Goal: Information Seeking & Learning: Learn about a topic

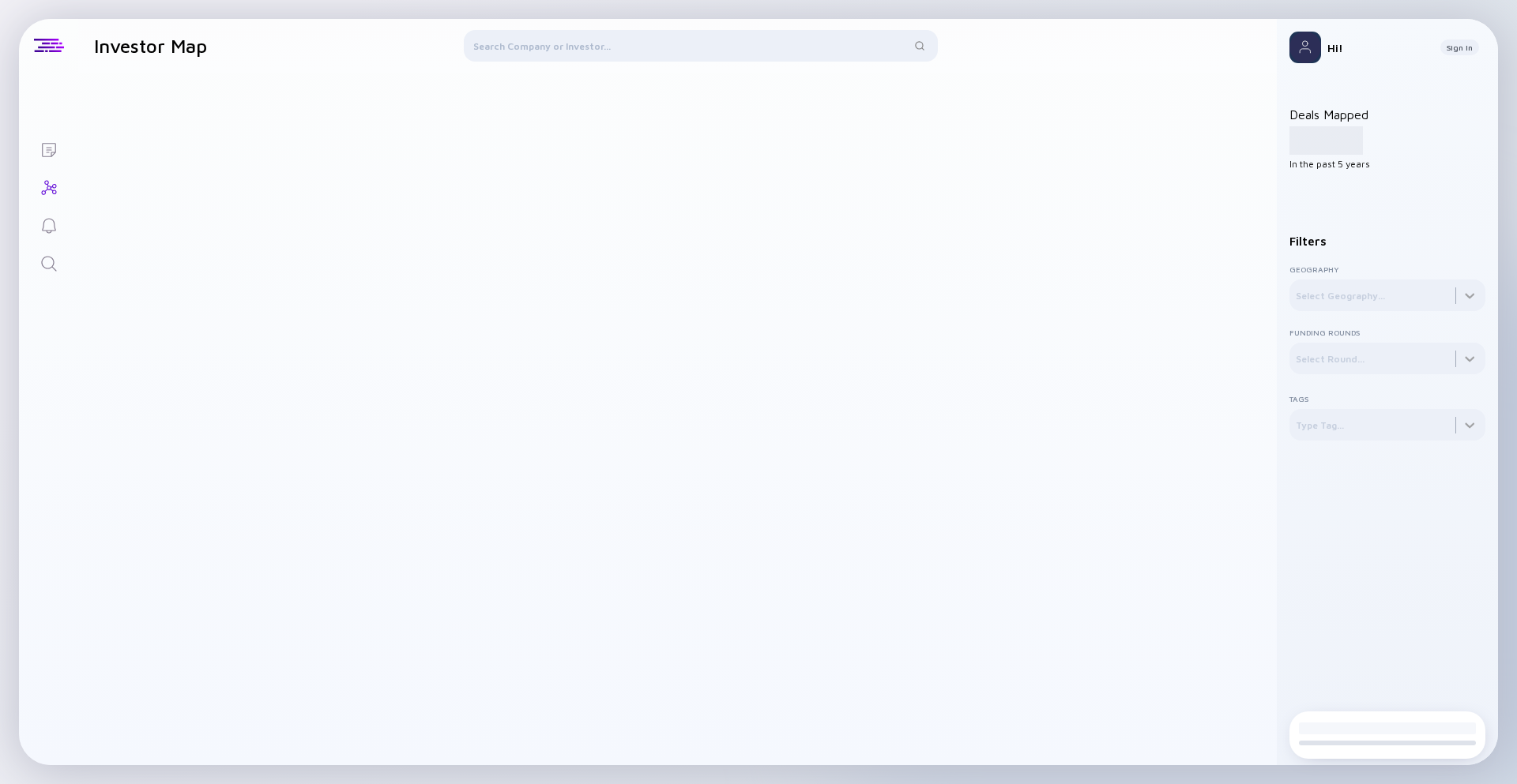
click at [546, 47] on div at bounding box center [701, 49] width 474 height 38
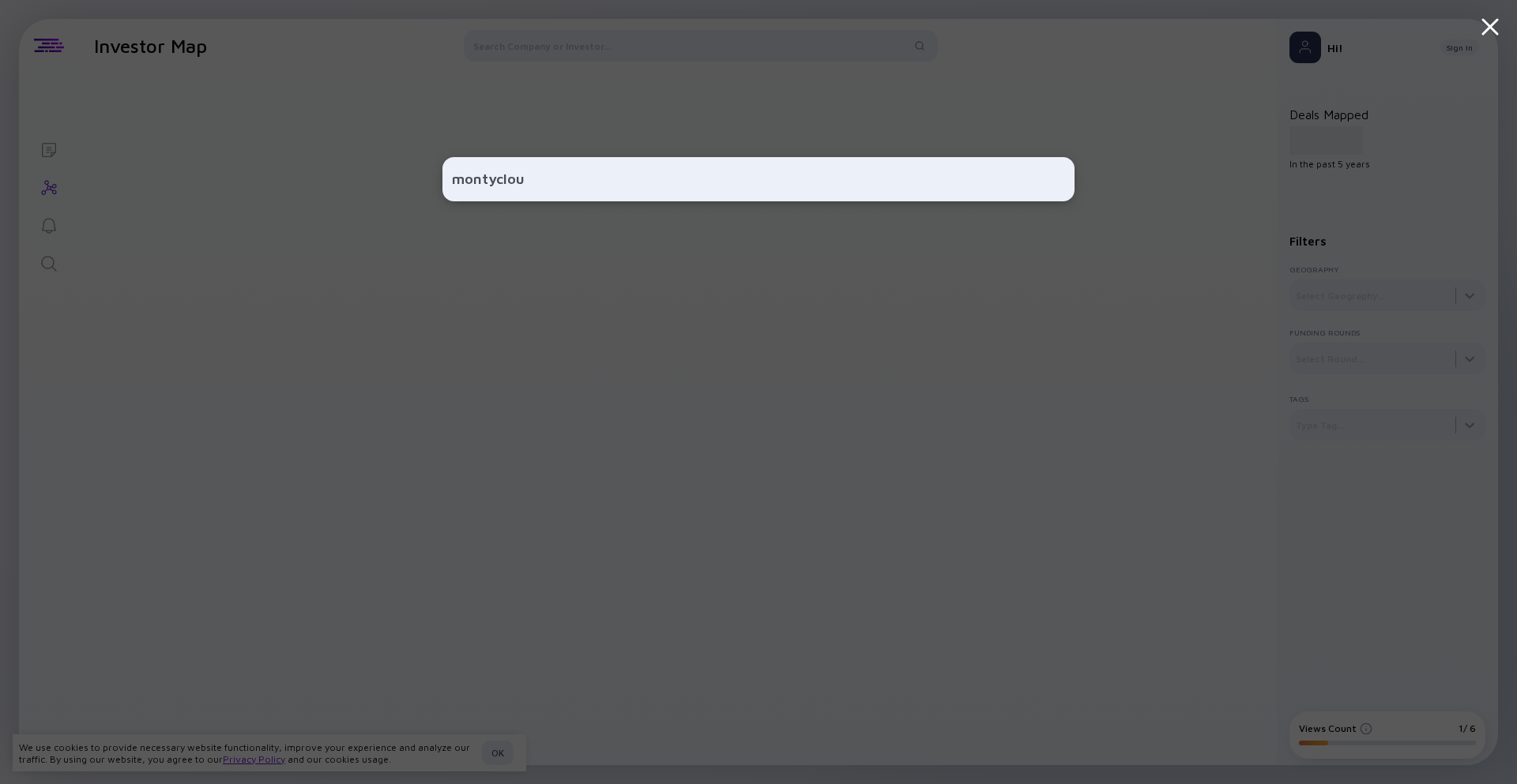
type input "montycloud"
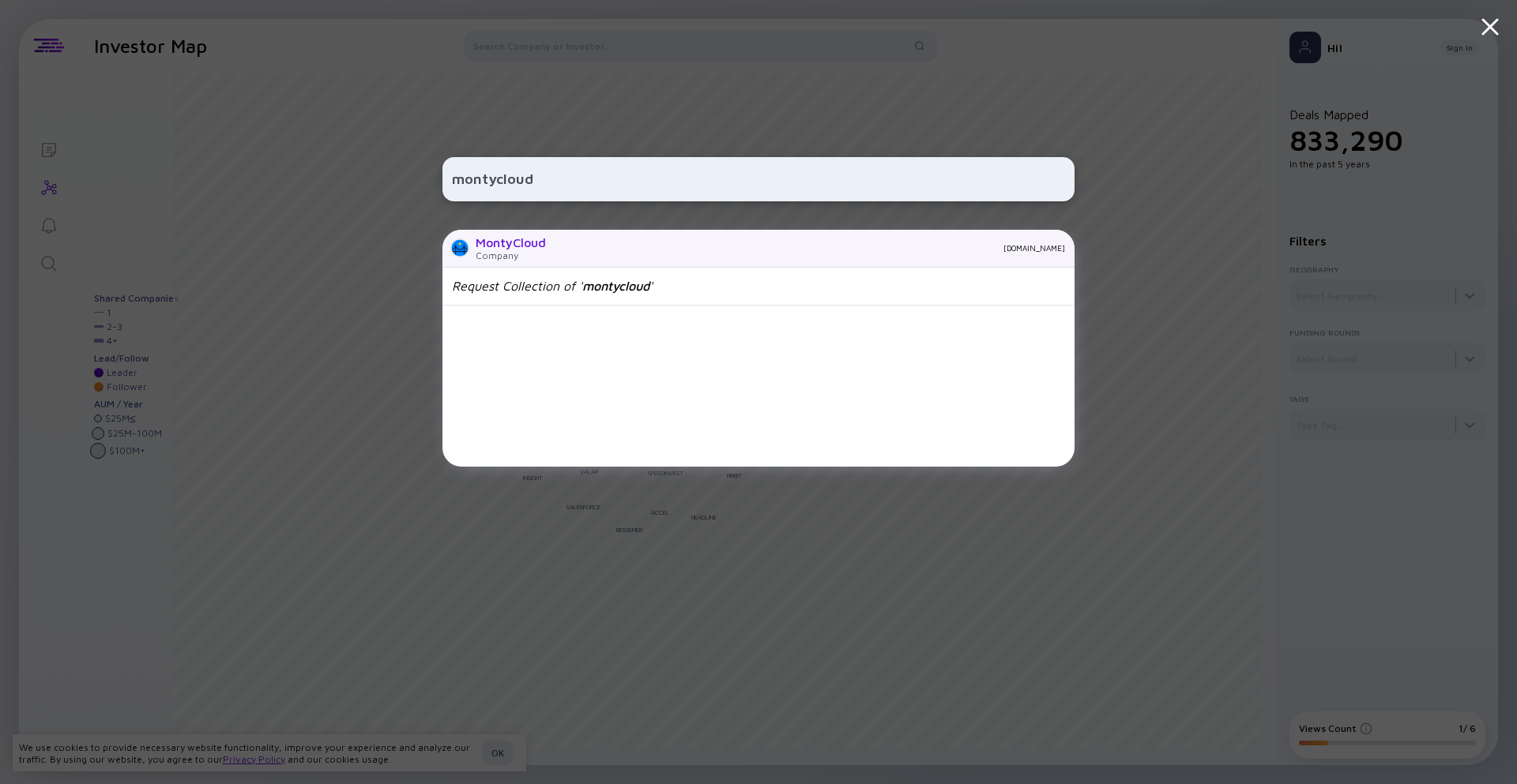
click at [511, 250] on div "Company" at bounding box center [510, 255] width 70 height 12
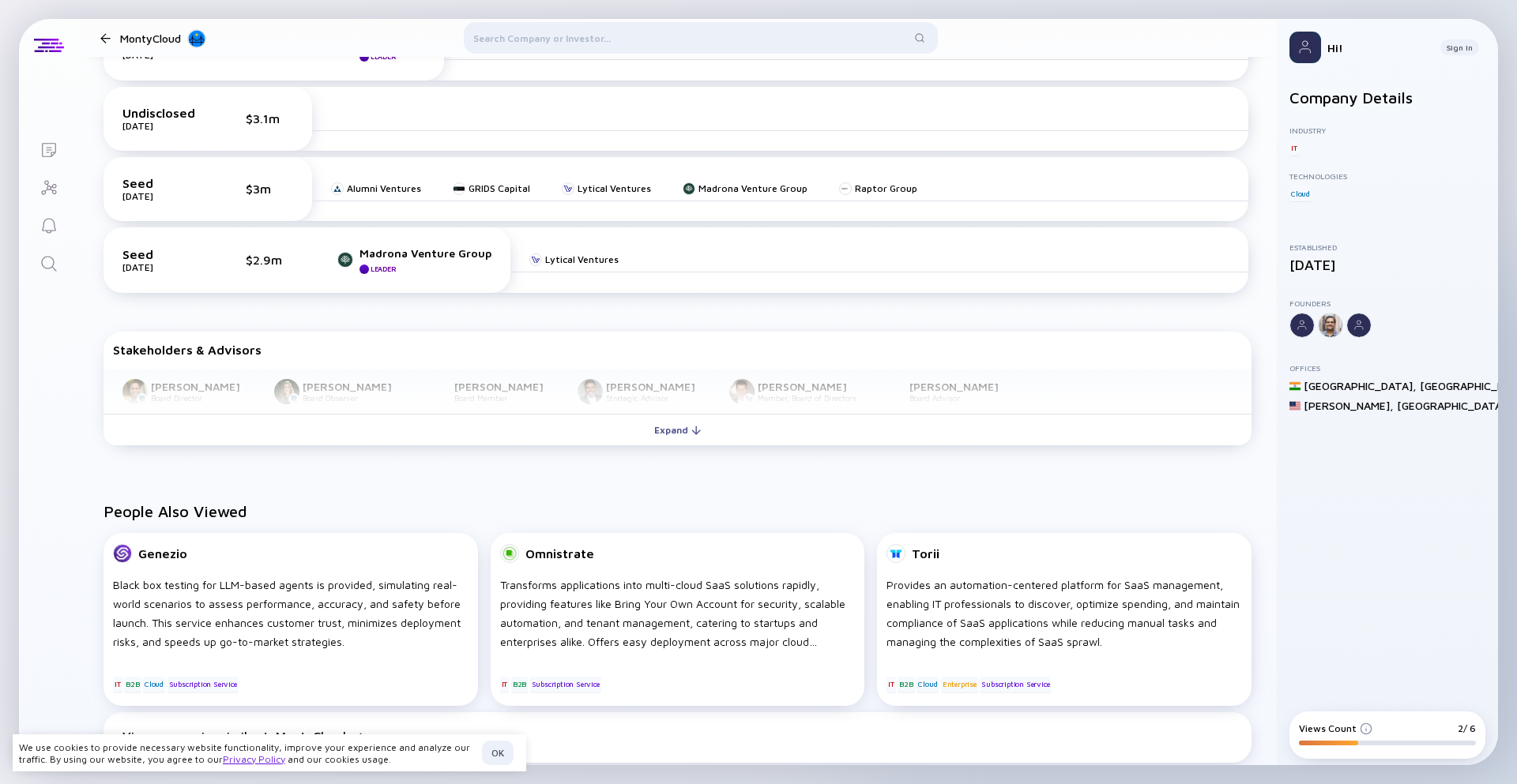
scroll to position [491, 0]
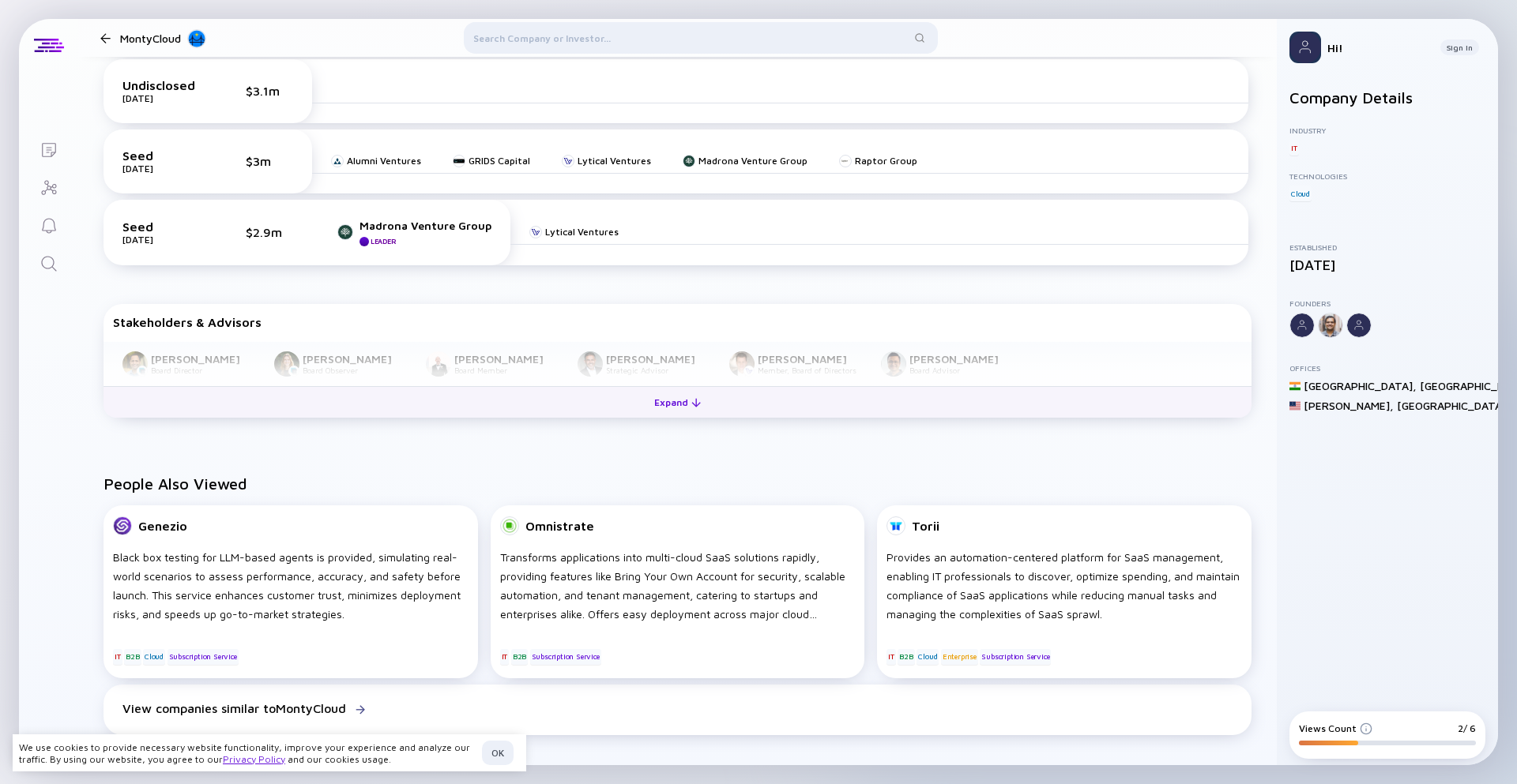
click at [663, 410] on div "Expand" at bounding box center [678, 403] width 66 height 25
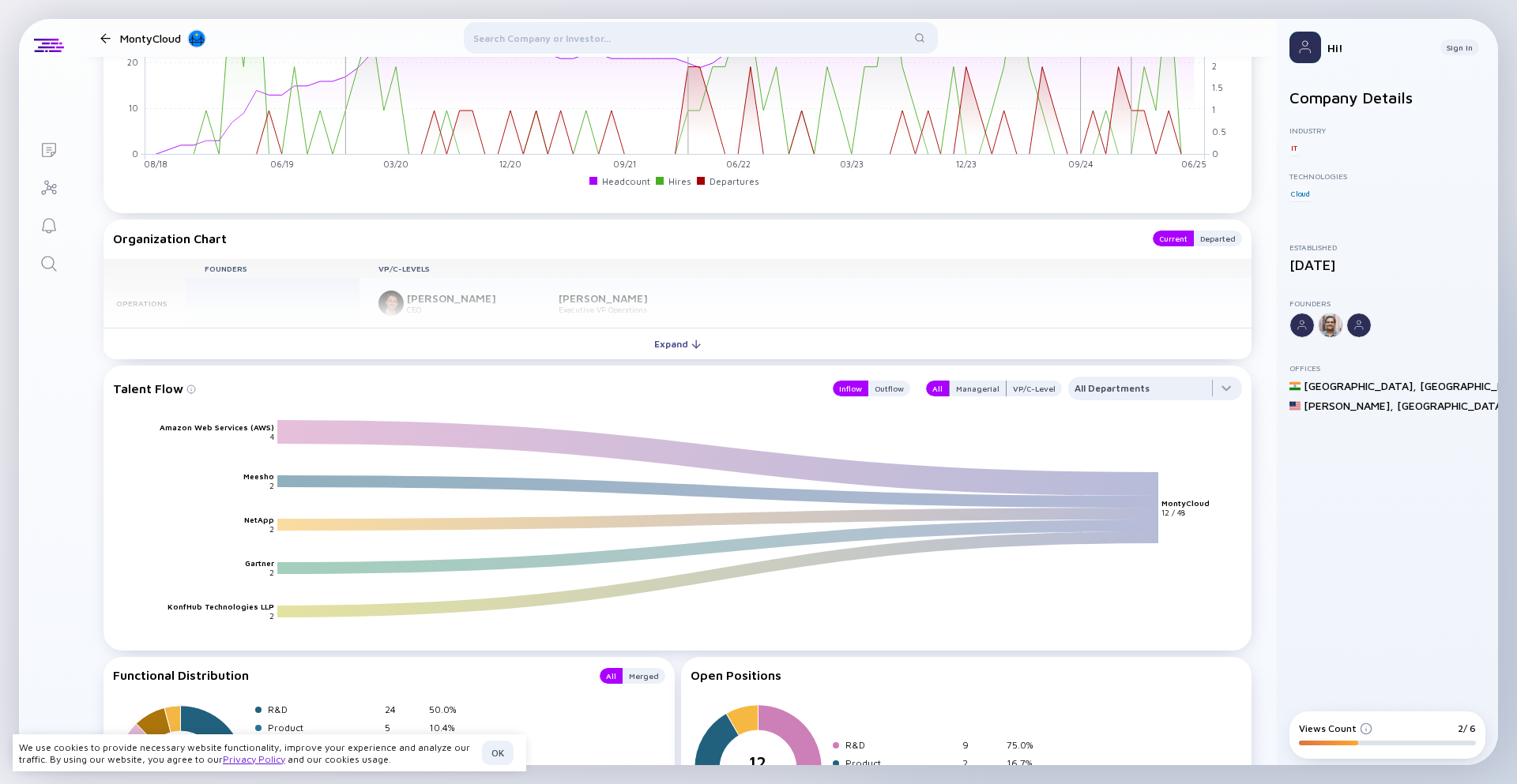
scroll to position [1467, 0]
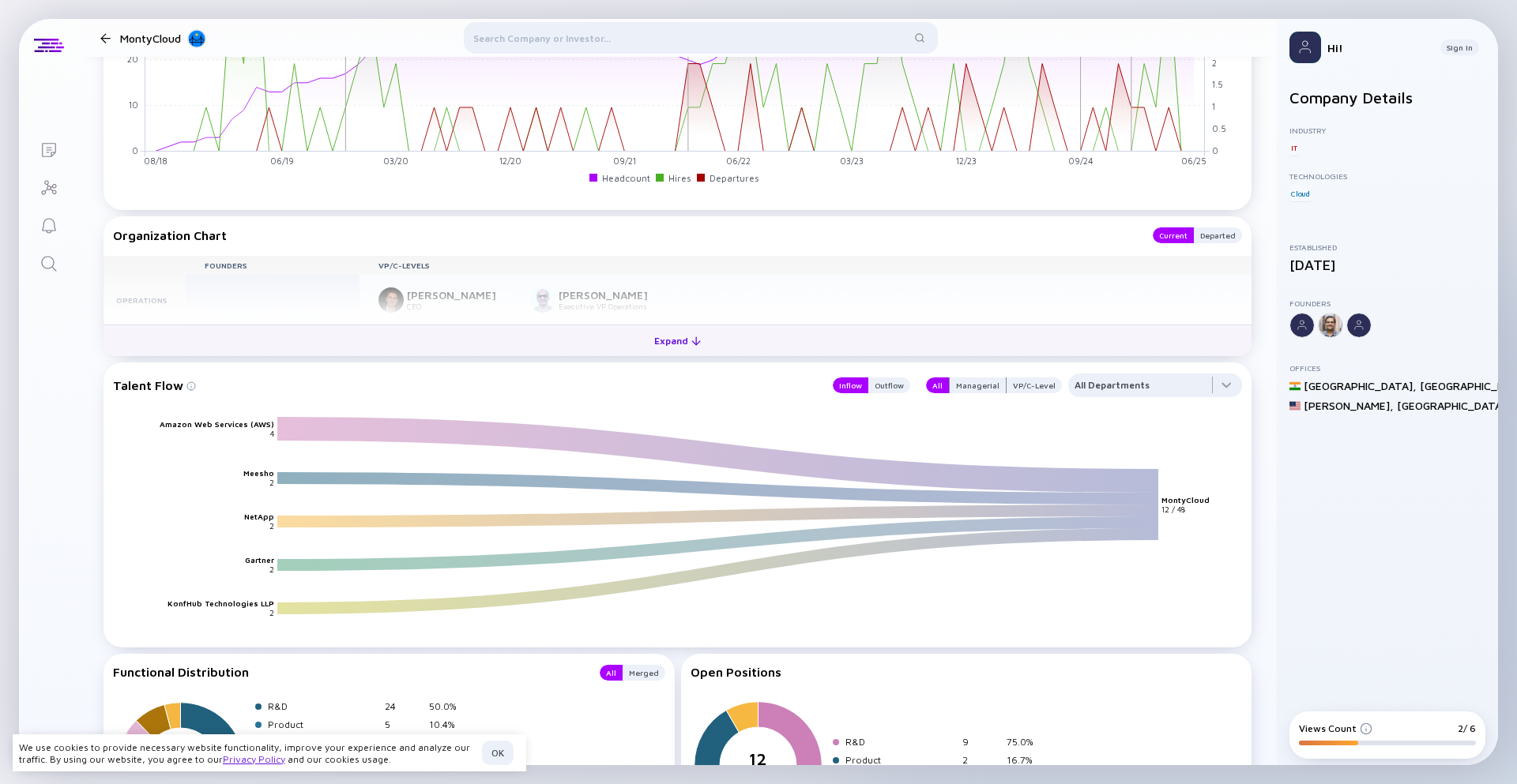
click at [681, 343] on div "Expand" at bounding box center [678, 341] width 66 height 25
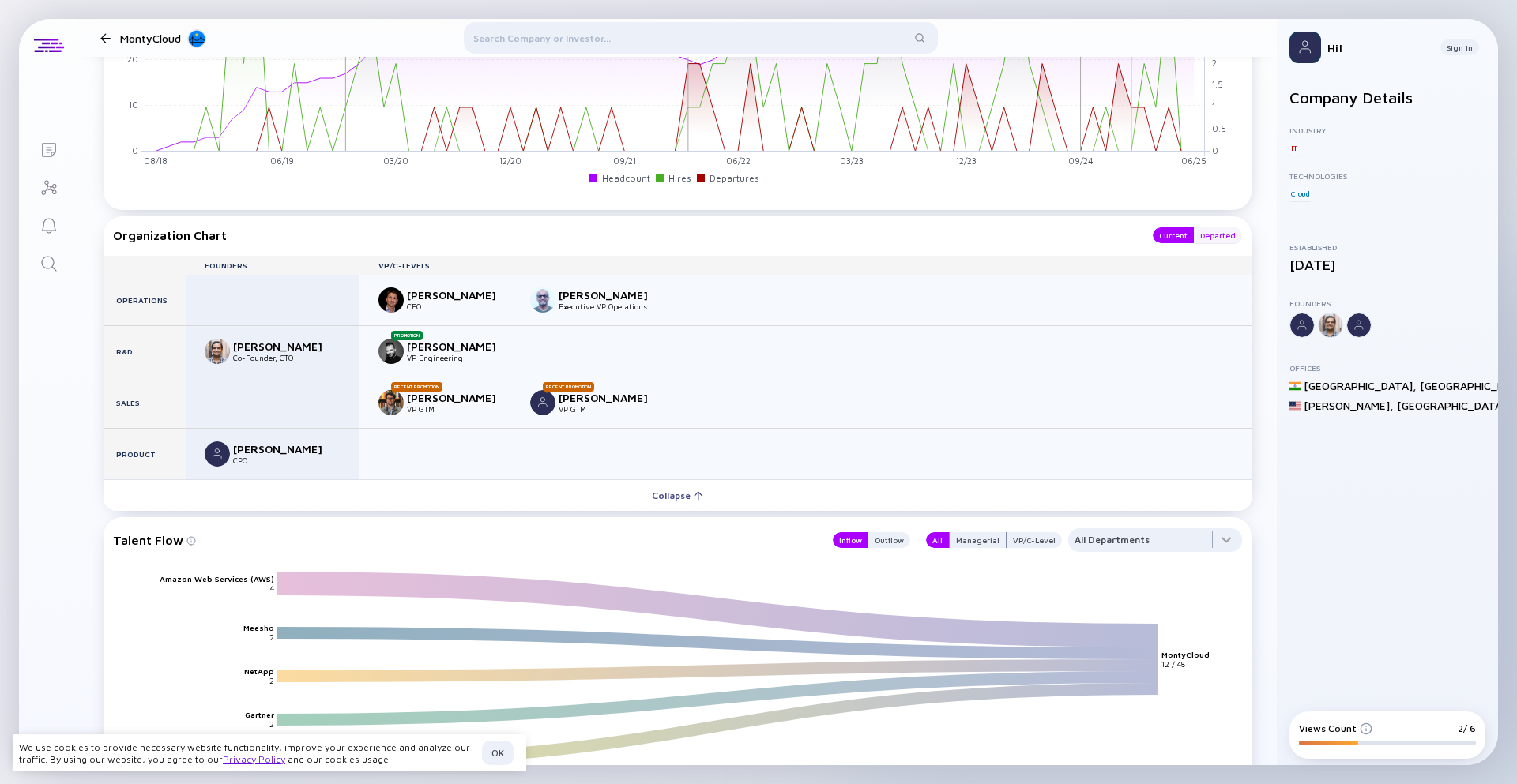
click at [1218, 231] on div "Departed" at bounding box center [1217, 235] width 48 height 16
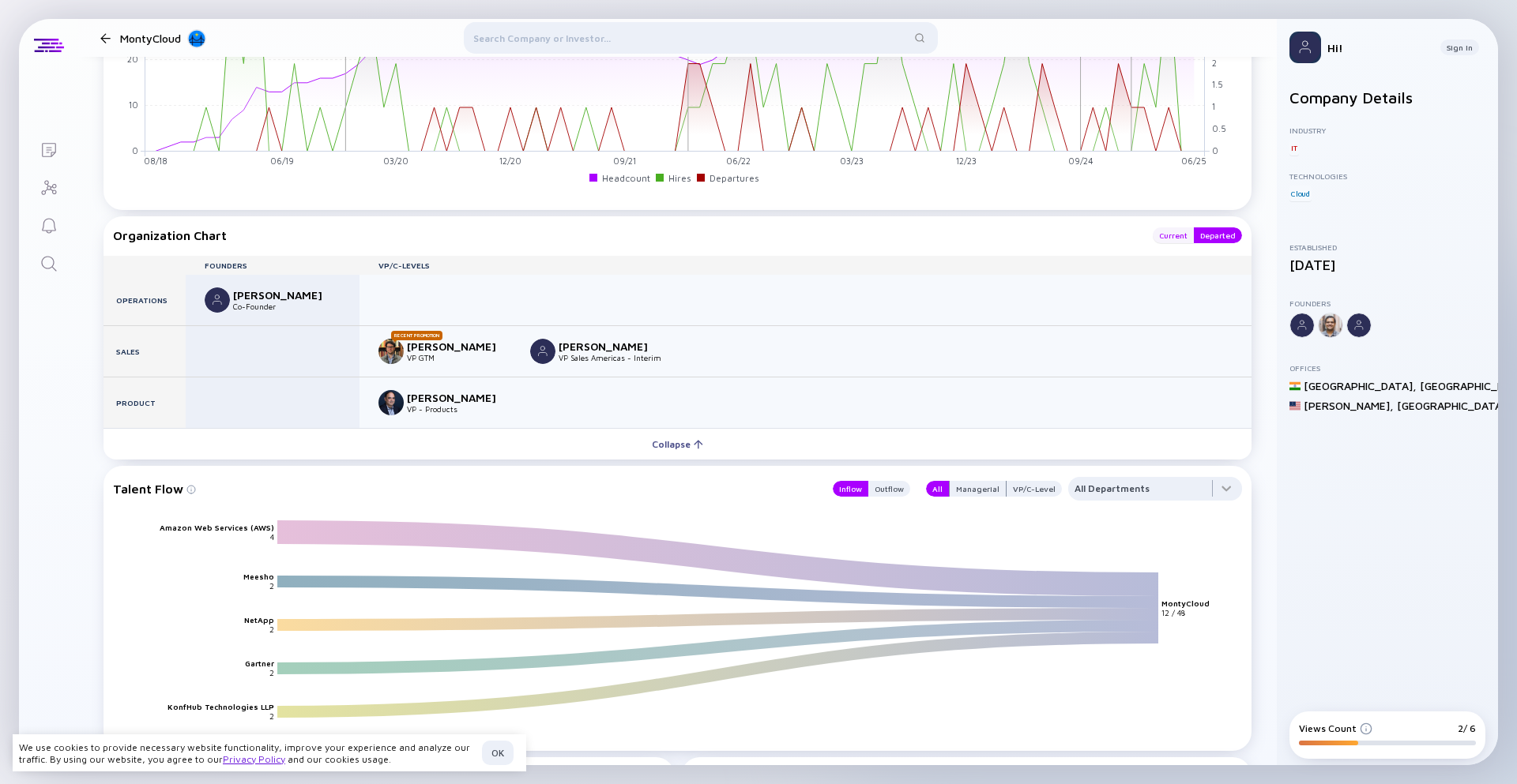
click at [1179, 228] on div "Current" at bounding box center [1173, 235] width 41 height 16
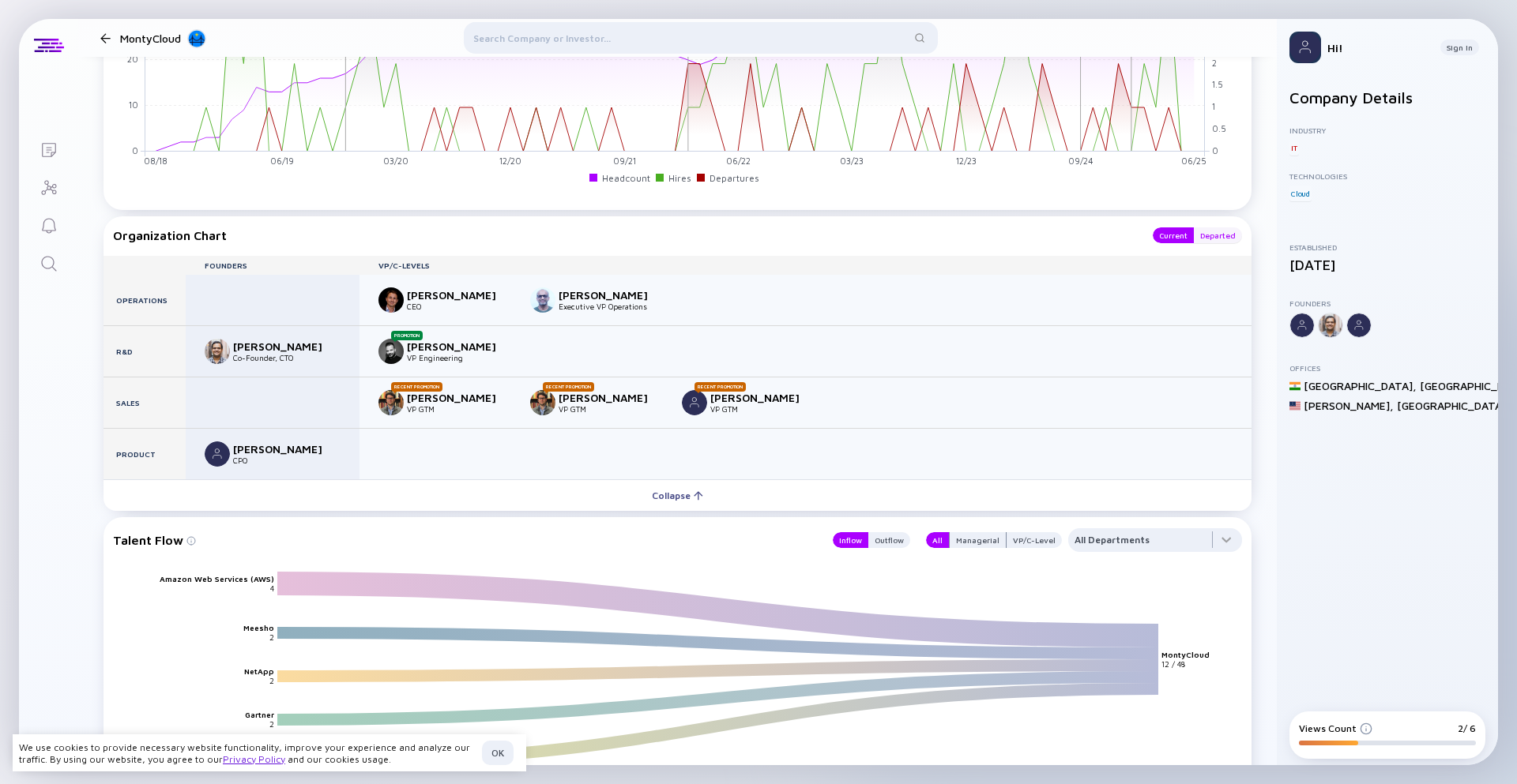
click at [1229, 231] on div "Departed" at bounding box center [1217, 235] width 48 height 16
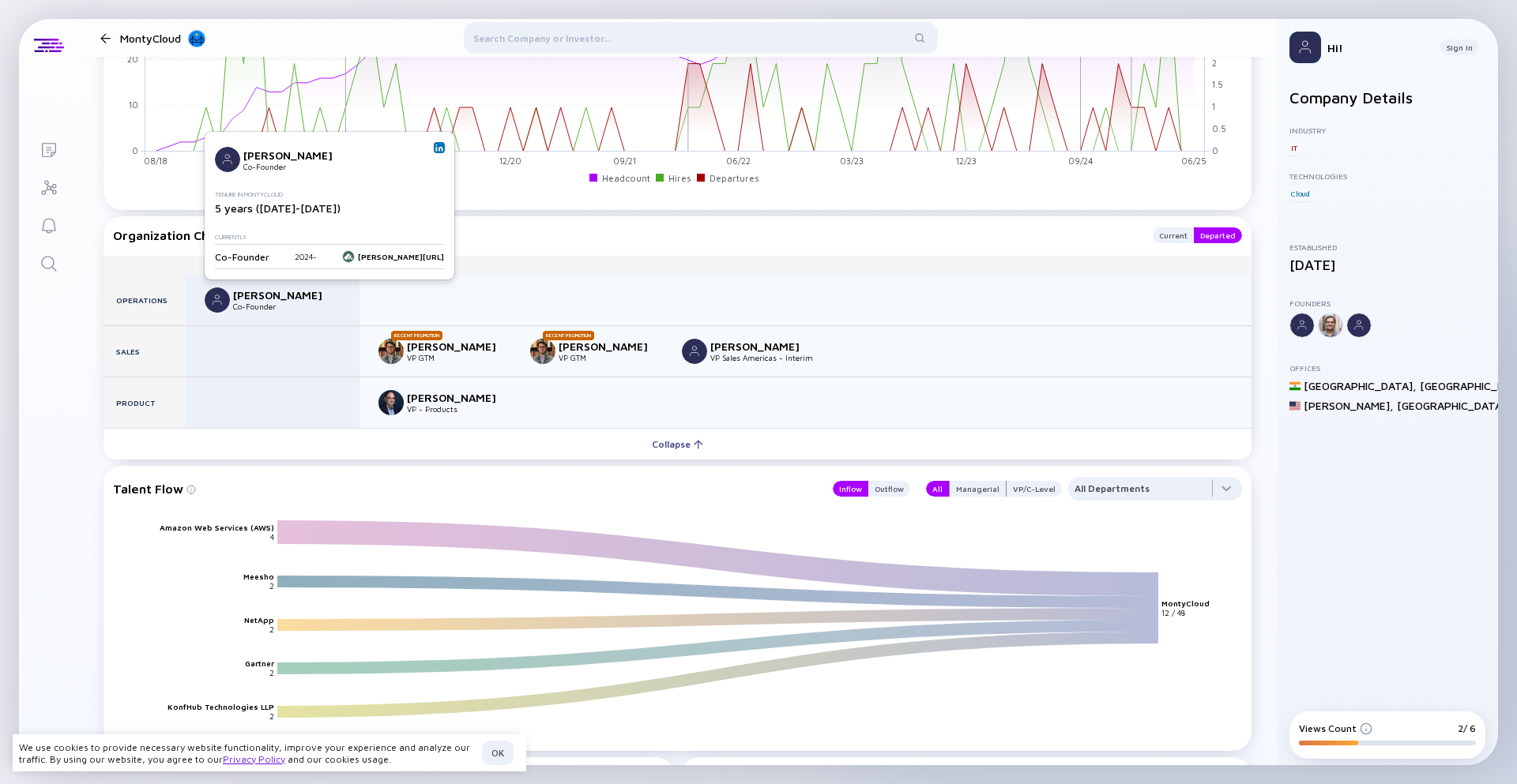
click at [227, 299] on img at bounding box center [217, 300] width 25 height 25
drag, startPoint x: 329, startPoint y: 299, endPoint x: 234, endPoint y: 299, distance: 95.0
click at [234, 299] on div "[PERSON_NAME]" at bounding box center [286, 294] width 105 height 13
copy div "[PERSON_NAME]"
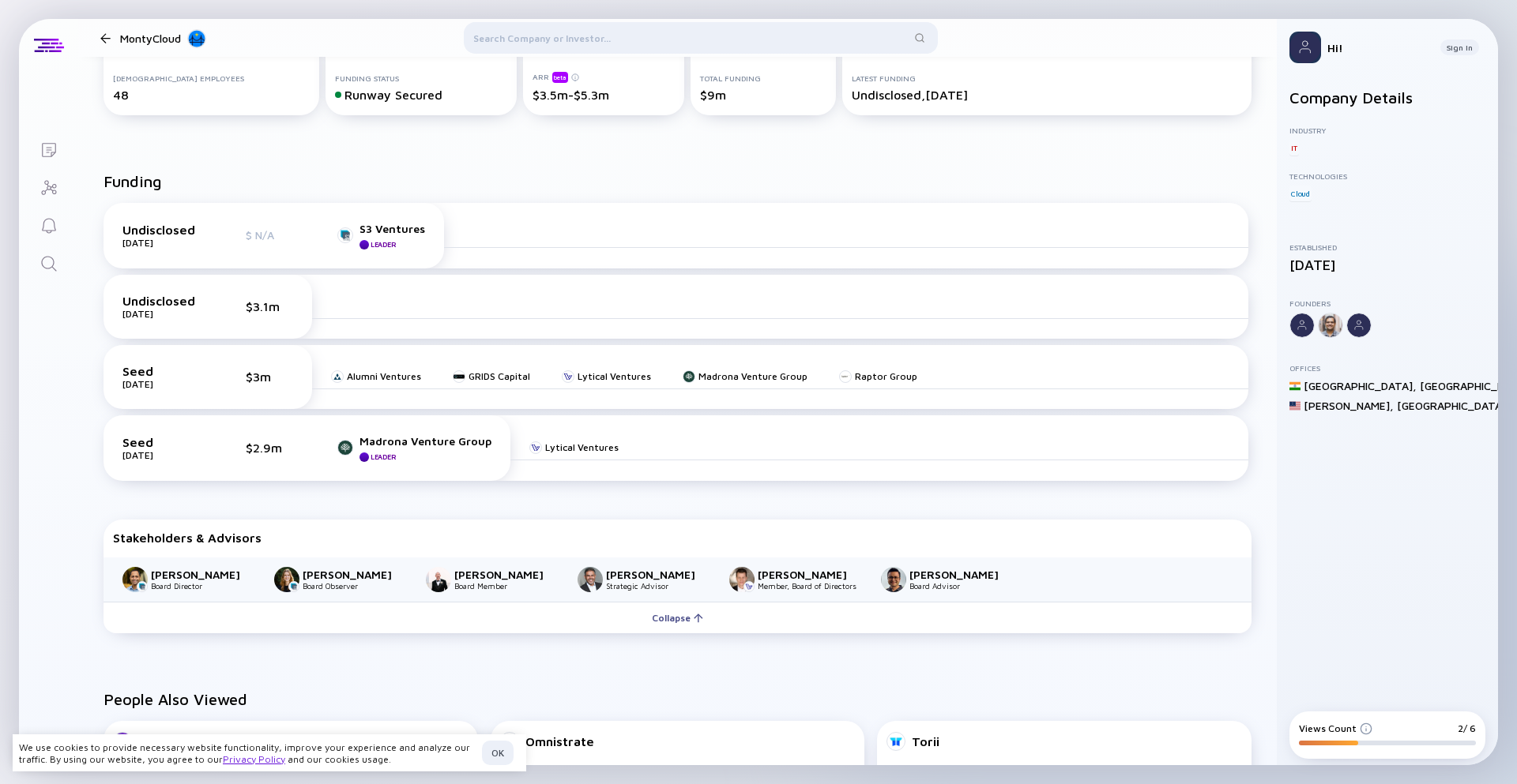
scroll to position [0, 0]
